Goal: Task Accomplishment & Management: Complete application form

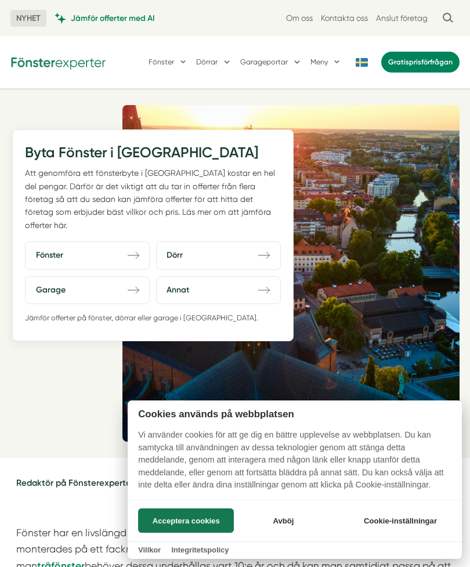
click at [300, 523] on button "Avböj" at bounding box center [283, 520] width 93 height 24
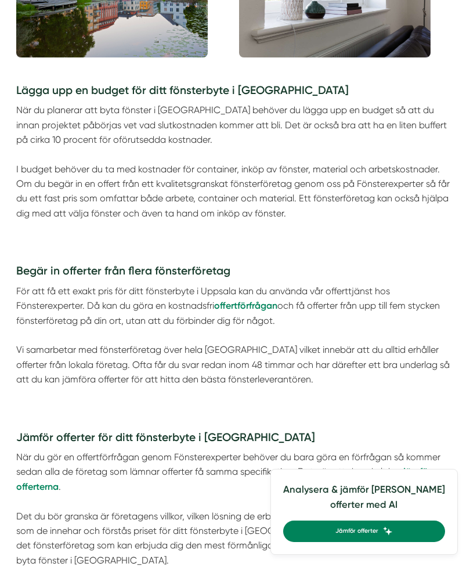
scroll to position [831, 0]
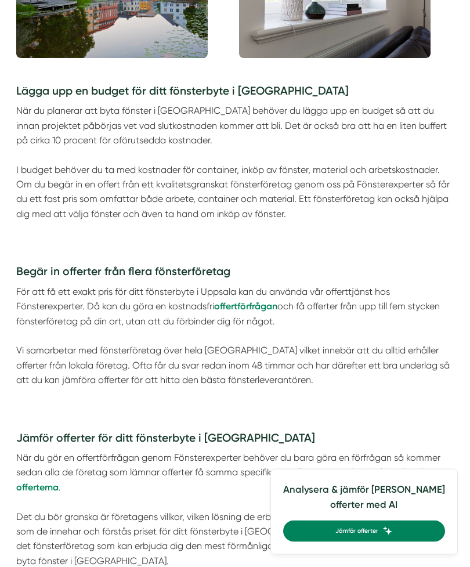
click at [253, 302] on strong "offertförfrågan" at bounding box center [245, 305] width 63 height 11
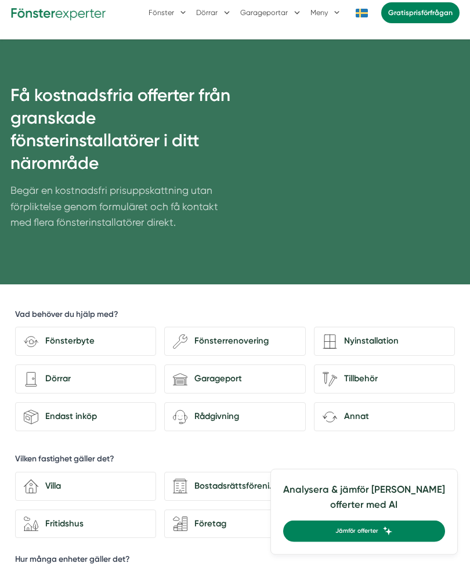
scroll to position [50, 0]
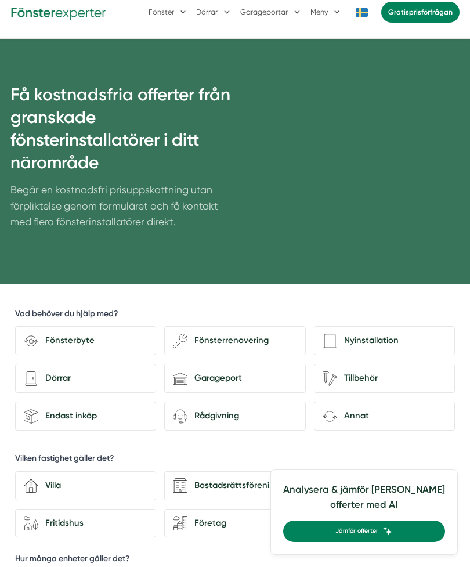
click at [107, 341] on div "Fönsterbyte" at bounding box center [92, 341] width 109 height 14
click at [0, 0] on input "Fönsterbyte" at bounding box center [0, 0] width 0 height 0
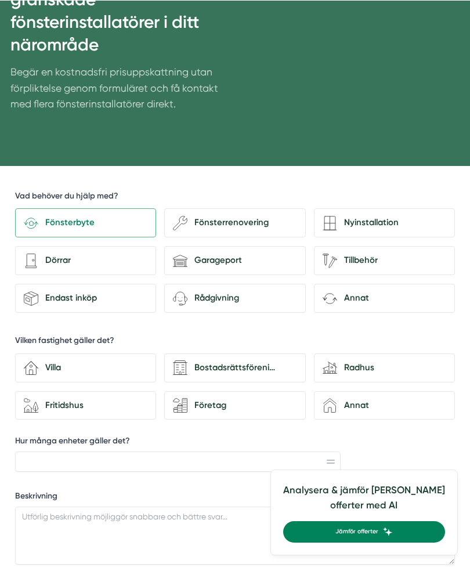
scroll to position [168, 0]
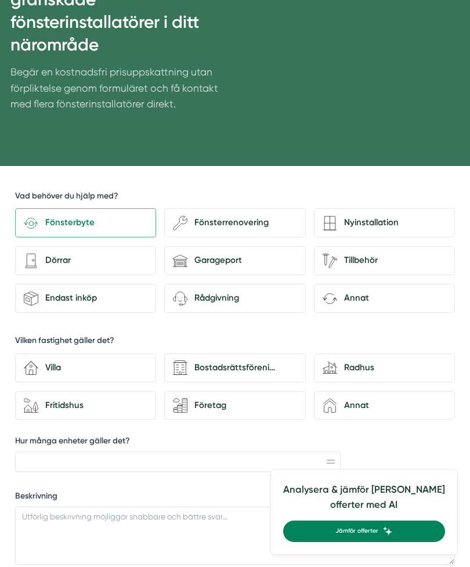
click at [103, 365] on div "Villa" at bounding box center [92, 368] width 109 height 14
click at [0, 0] on input "house-3 Villa" at bounding box center [0, 0] width 0 height 0
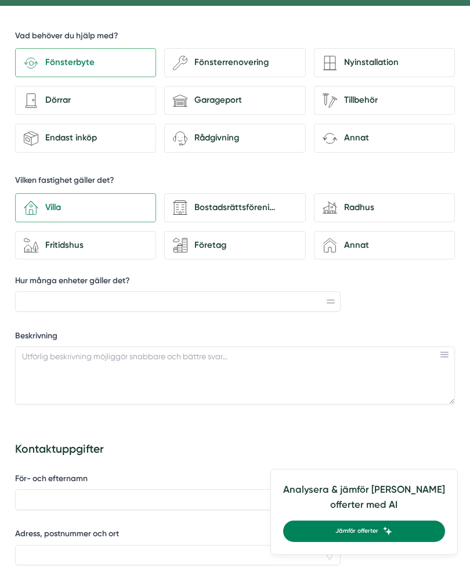
scroll to position [330, 0]
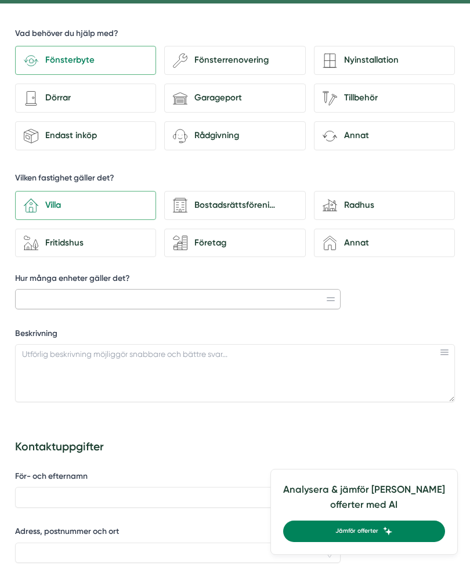
click at [327, 295] on input "Hur många enheter gäller det?" at bounding box center [177, 299] width 325 height 21
click at [205, 290] on input "Hur många enheter gäller det?" at bounding box center [177, 299] width 325 height 21
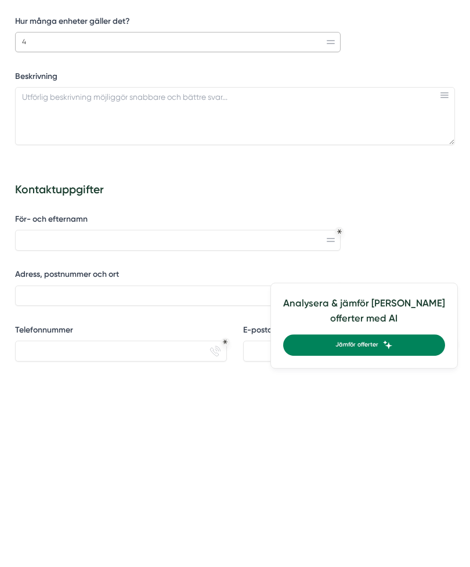
scroll to position [402, 0]
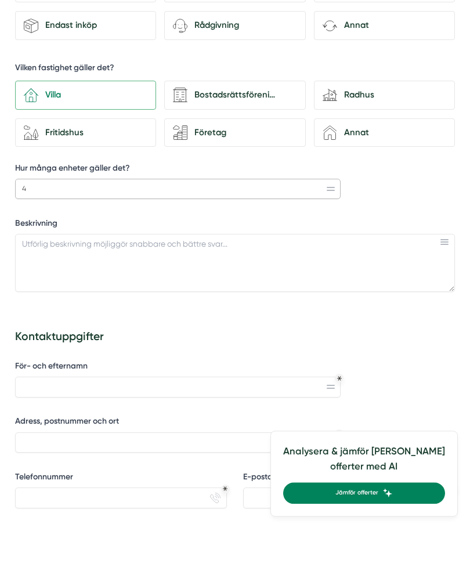
type input "4"
click at [441, 272] on textarea "Beskrivning" at bounding box center [235, 301] width 440 height 58
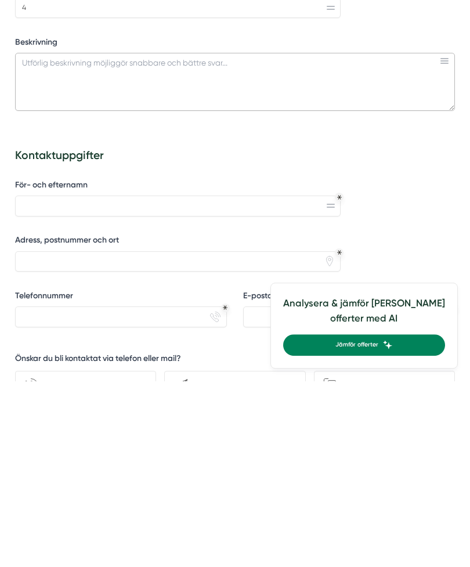
scroll to position [442, 0]
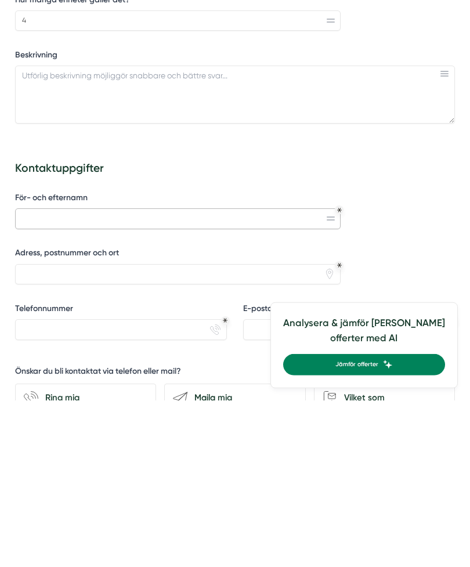
click at [213, 375] on input "För- och efternamn" at bounding box center [177, 385] width 325 height 21
type input "[PERSON_NAME]"
click at [110, 430] on input "Adress, postnummer och ort" at bounding box center [177, 440] width 325 height 21
type input "[STREET_ADDRESS]"
click at [164, 486] on input "Telefonnummer" at bounding box center [121, 496] width 212 height 21
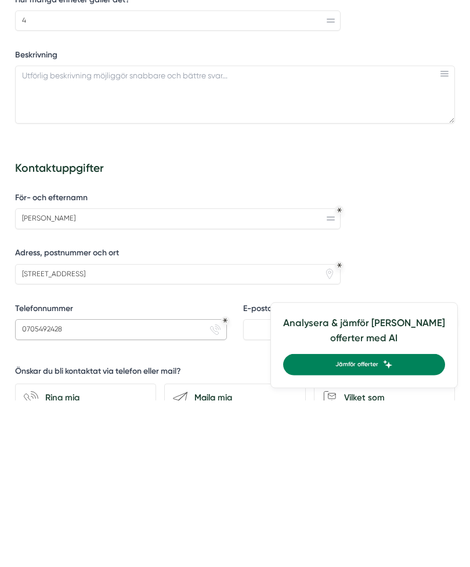
type input "0705492428"
click at [296, 486] on input "E-postadress" at bounding box center [349, 496] width 212 height 21
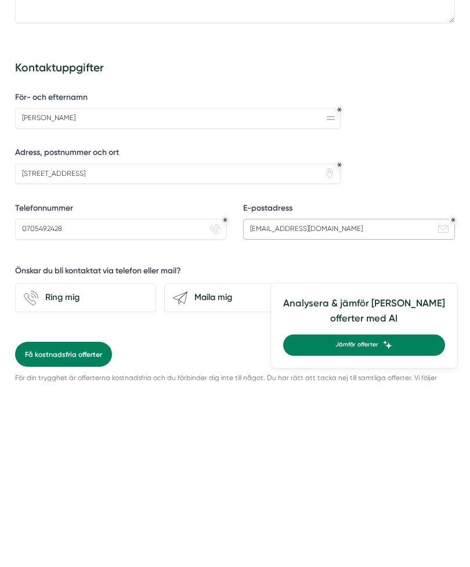
scroll to position [523, 0]
type input "[EMAIL_ADDRESS][DOMAIN_NAME]"
click at [370, 477] on div "Vilket som" at bounding box center [391, 484] width 109 height 14
click at [0, 0] on input "Vilket som" at bounding box center [0, 0] width 0 height 0
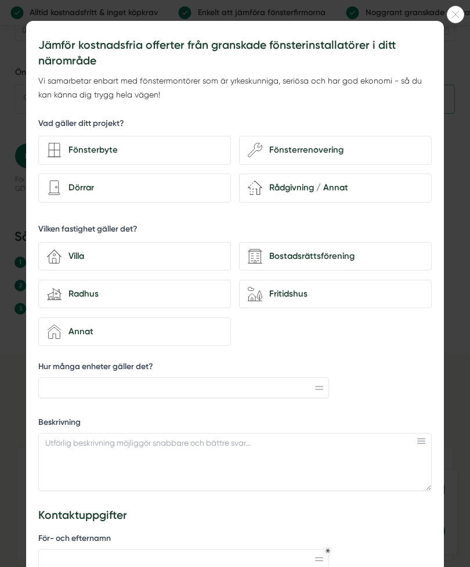
scroll to position [0, 0]
click at [455, 13] on icon at bounding box center [455, 14] width 16 height 7
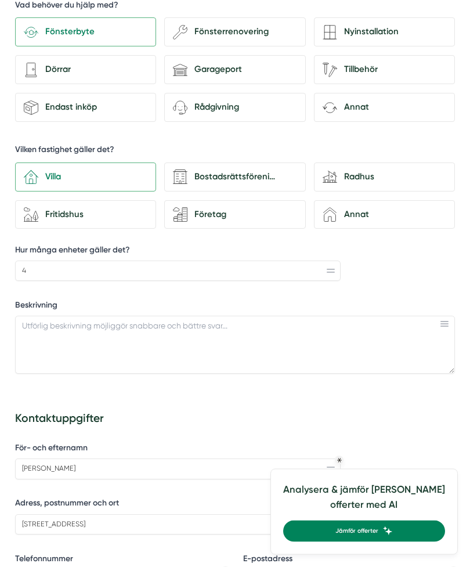
scroll to position [368, 0]
